Goal: Information Seeking & Learning: Learn about a topic

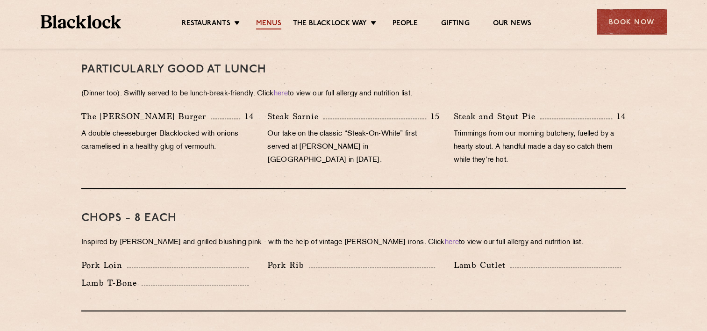
click at [272, 25] on link "Menus" at bounding box center [268, 24] width 25 height 10
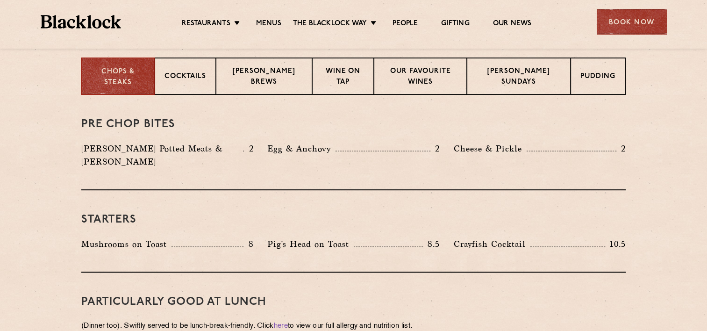
scroll to position [374, 0]
